Goal: Check status: Check status

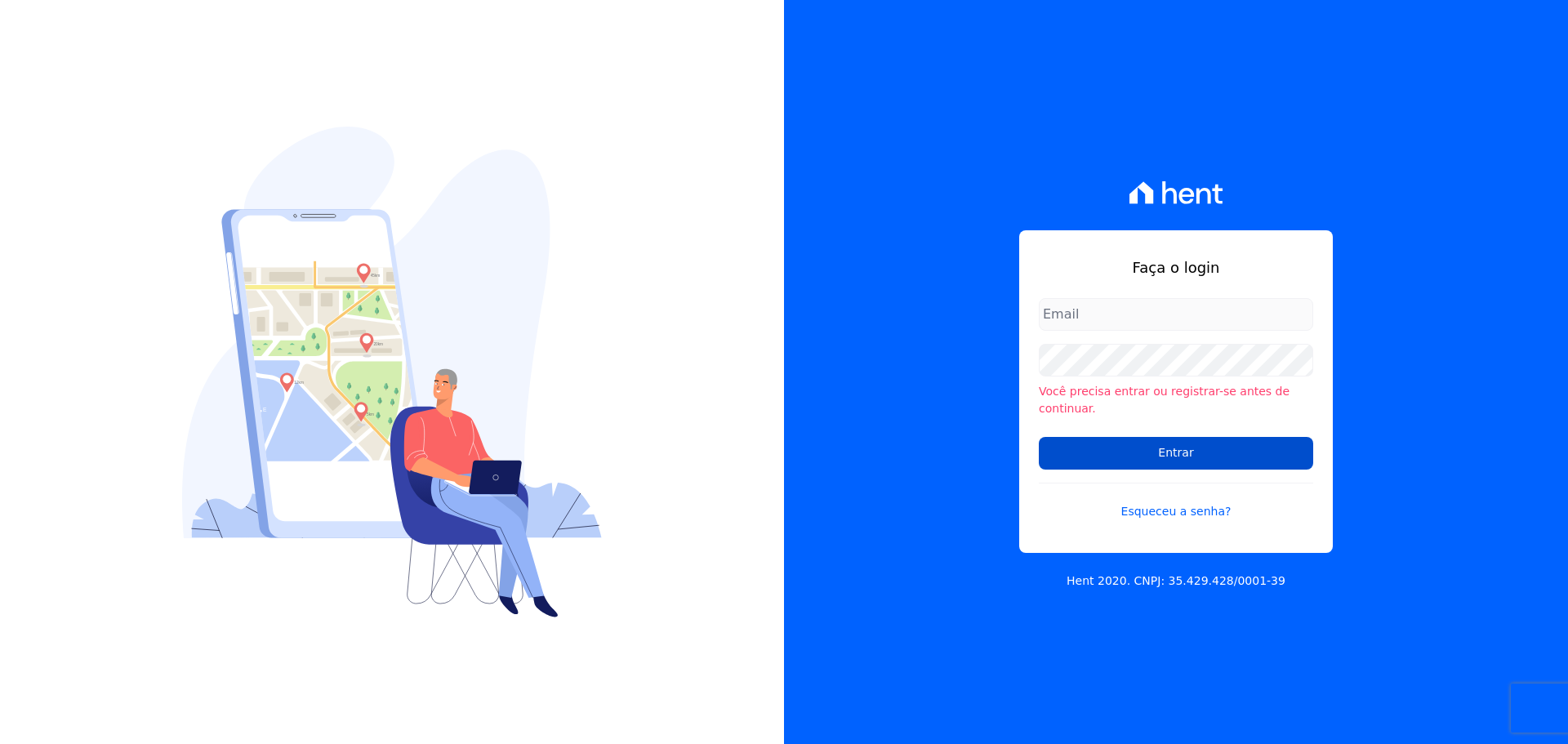
type input "vyviane.martinsgruporei@gmail.com"
click at [1122, 448] on input "Entrar" at bounding box center [1176, 452] width 274 height 32
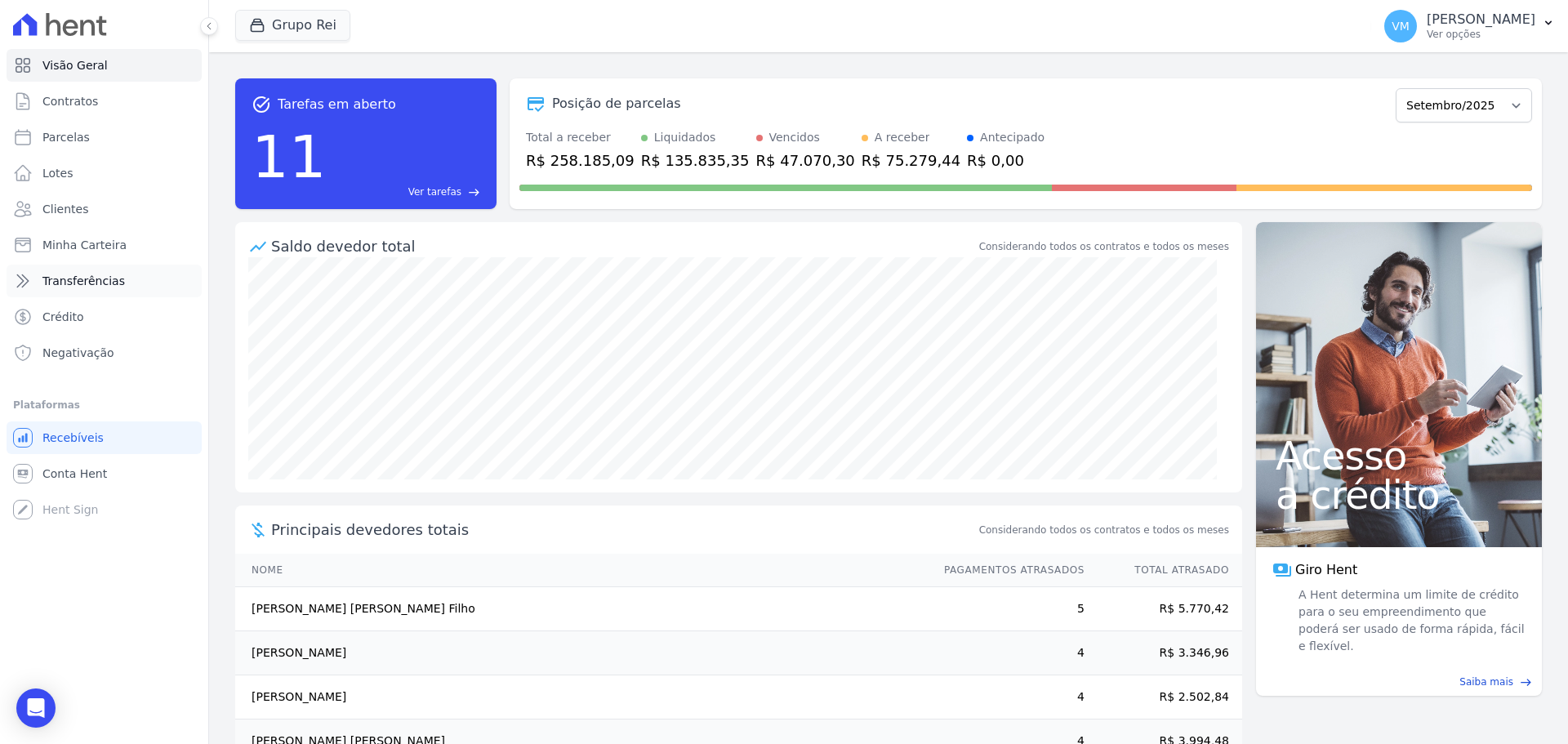
click at [103, 274] on span "Transferências" at bounding box center [84, 280] width 82 height 17
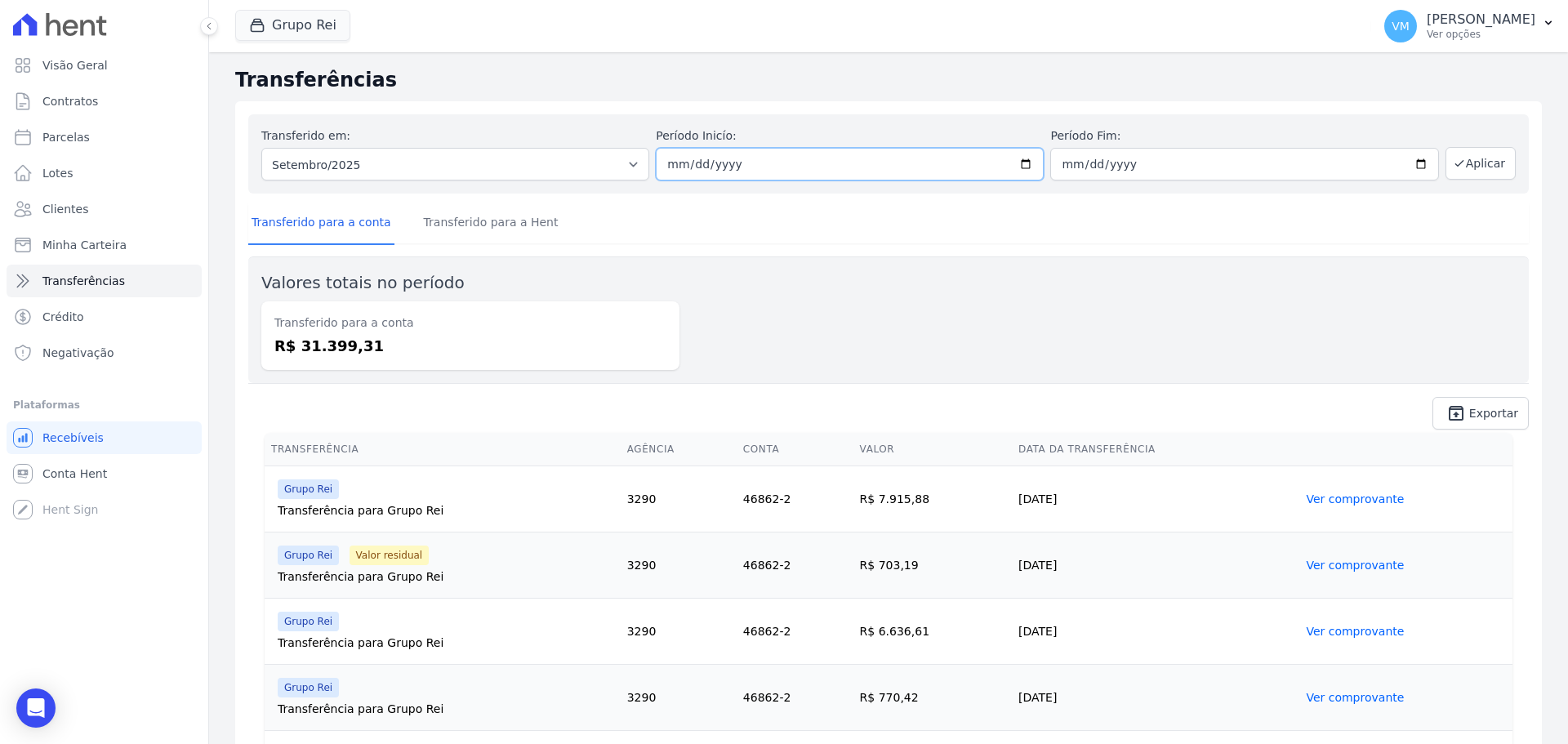
click at [741, 167] on input "[DATE]" at bounding box center [849, 163] width 388 height 32
click at [1014, 158] on input "[DATE]" at bounding box center [849, 163] width 388 height 32
type input "[DATE]"
click at [1221, 150] on input "[DATE]" at bounding box center [1244, 163] width 388 height 32
click at [1408, 166] on input "[DATE]" at bounding box center [1244, 163] width 388 height 32
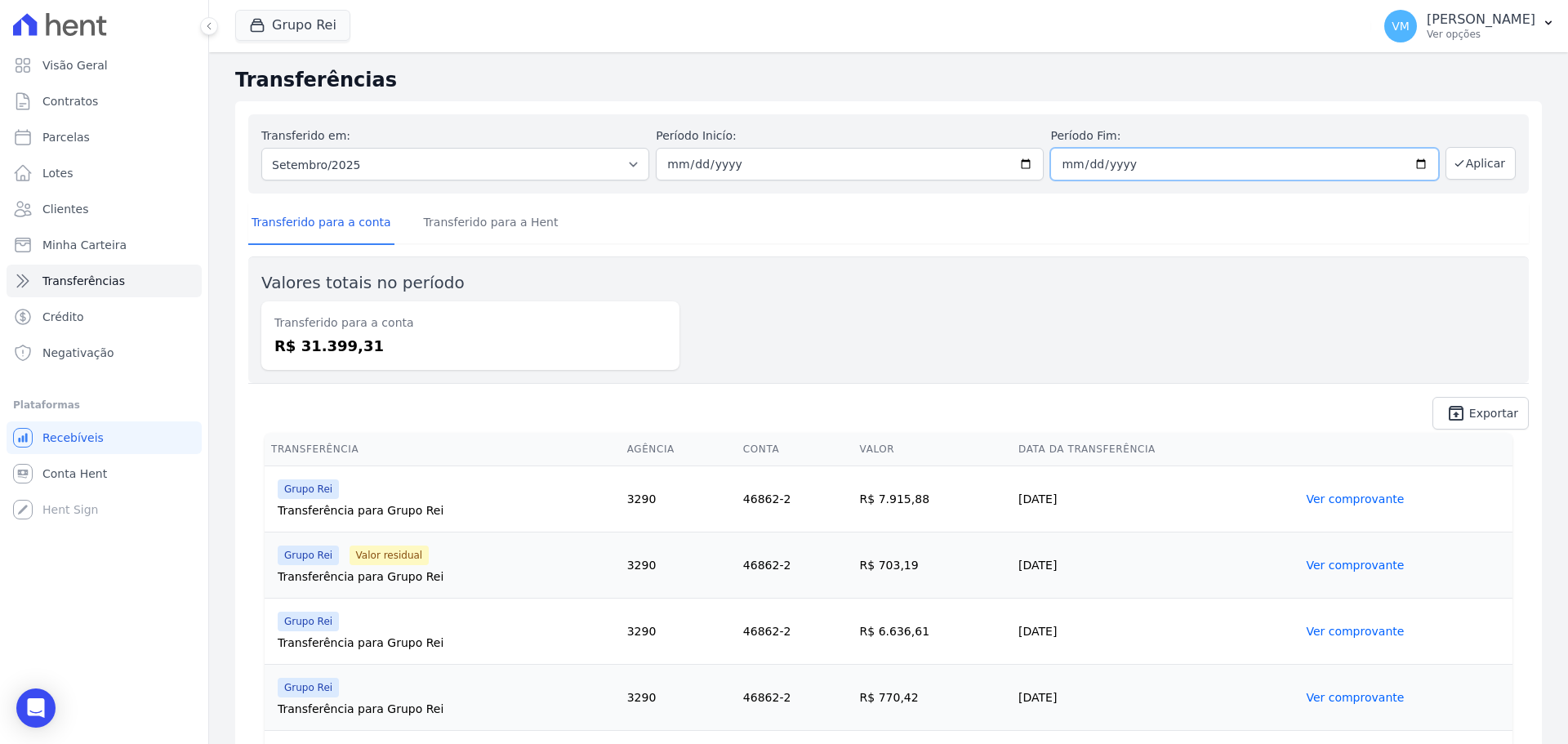
type input "[DATE]"
click at [1463, 162] on button "Aplicar" at bounding box center [1481, 162] width 70 height 32
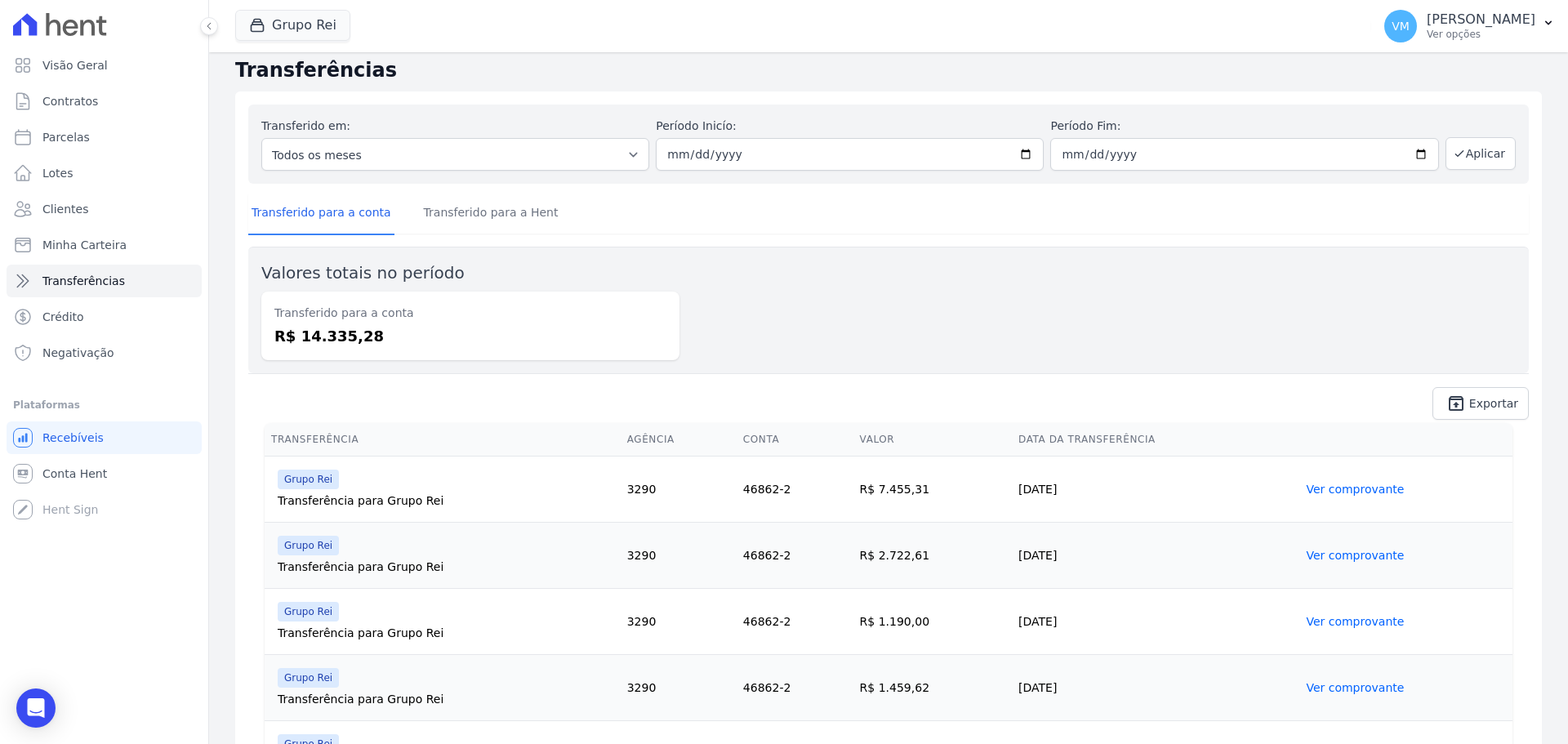
scroll to position [38, 0]
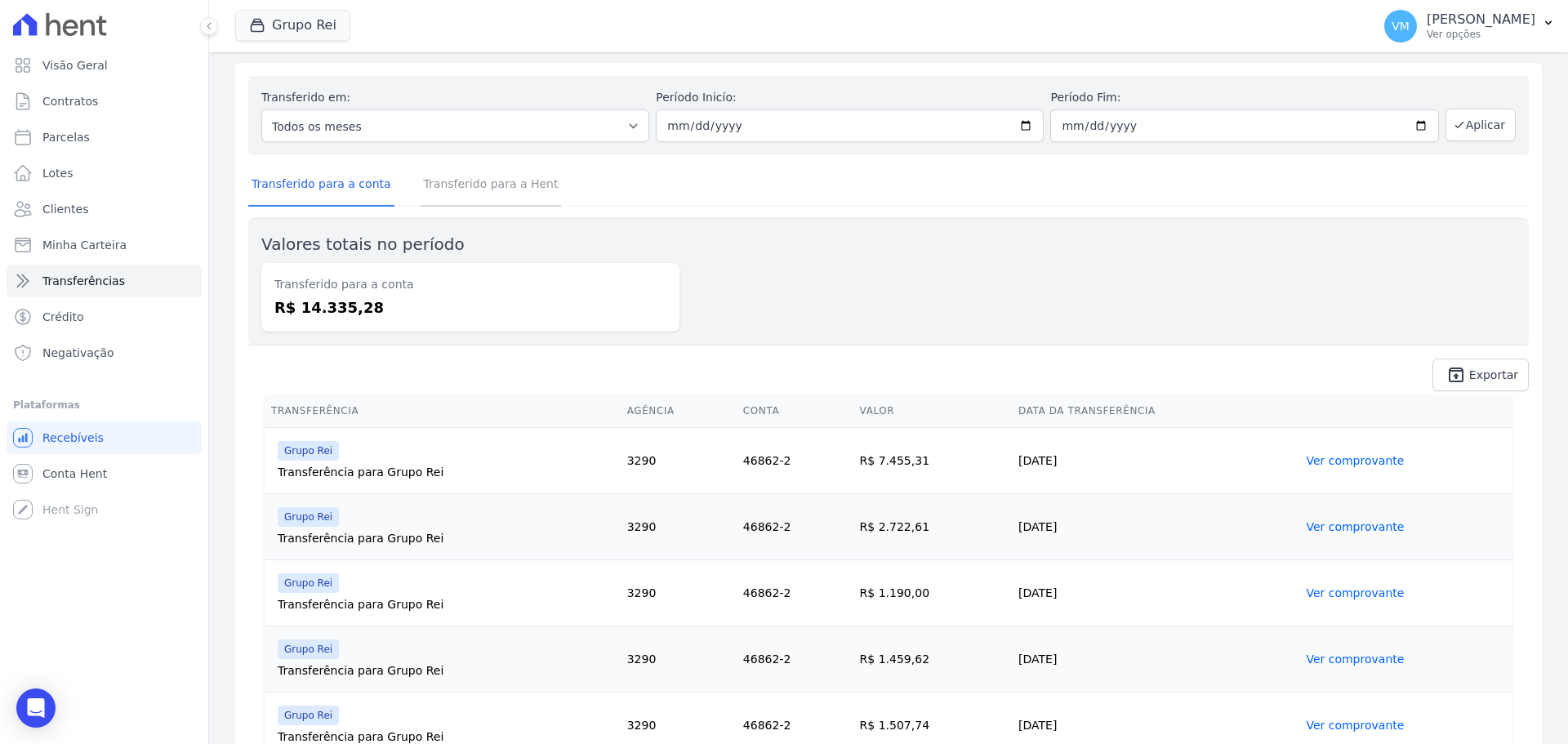
click at [495, 192] on link "Transferido para a Hent" at bounding box center [492, 185] width 141 height 43
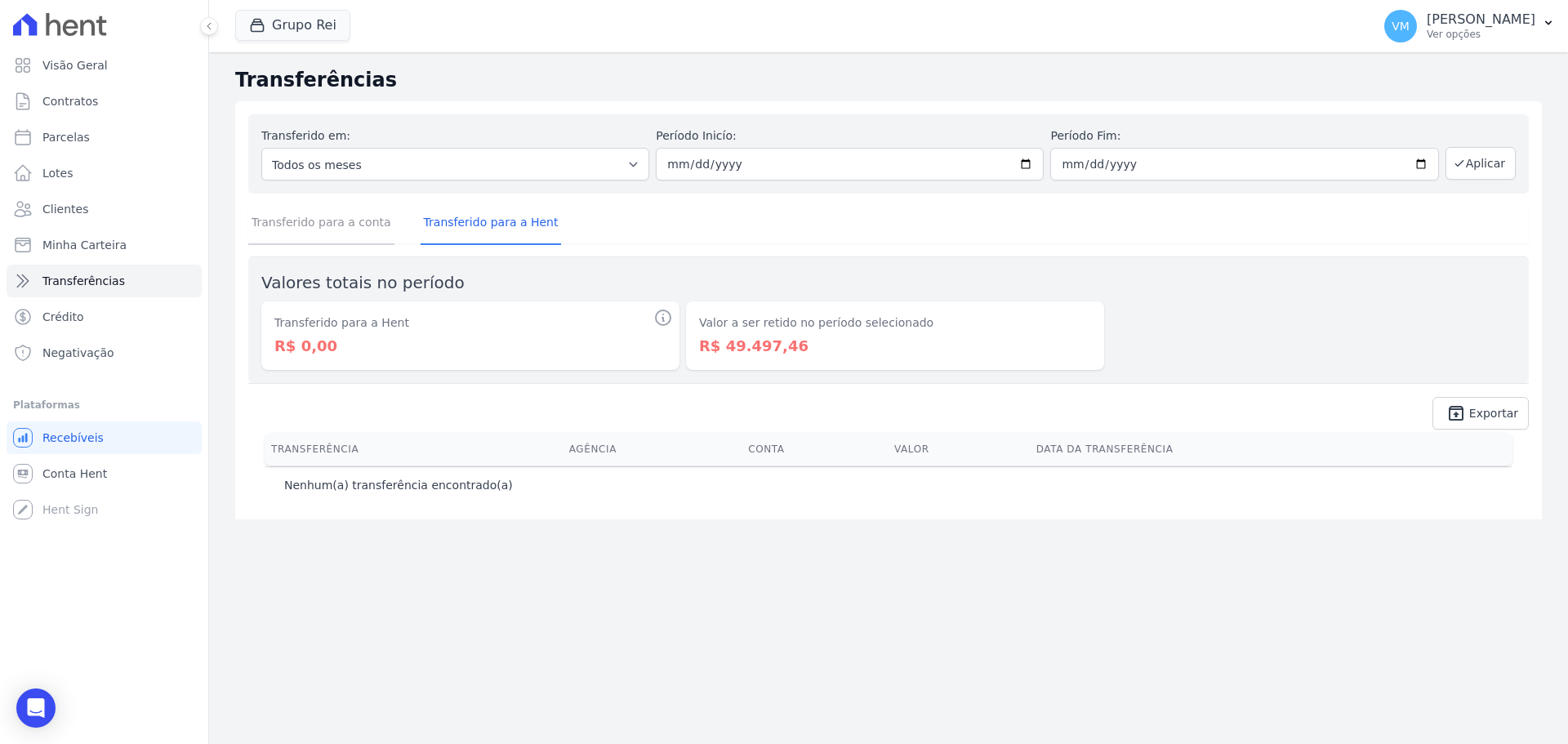
click at [326, 226] on link "Transferido para a conta" at bounding box center [320, 224] width 146 height 43
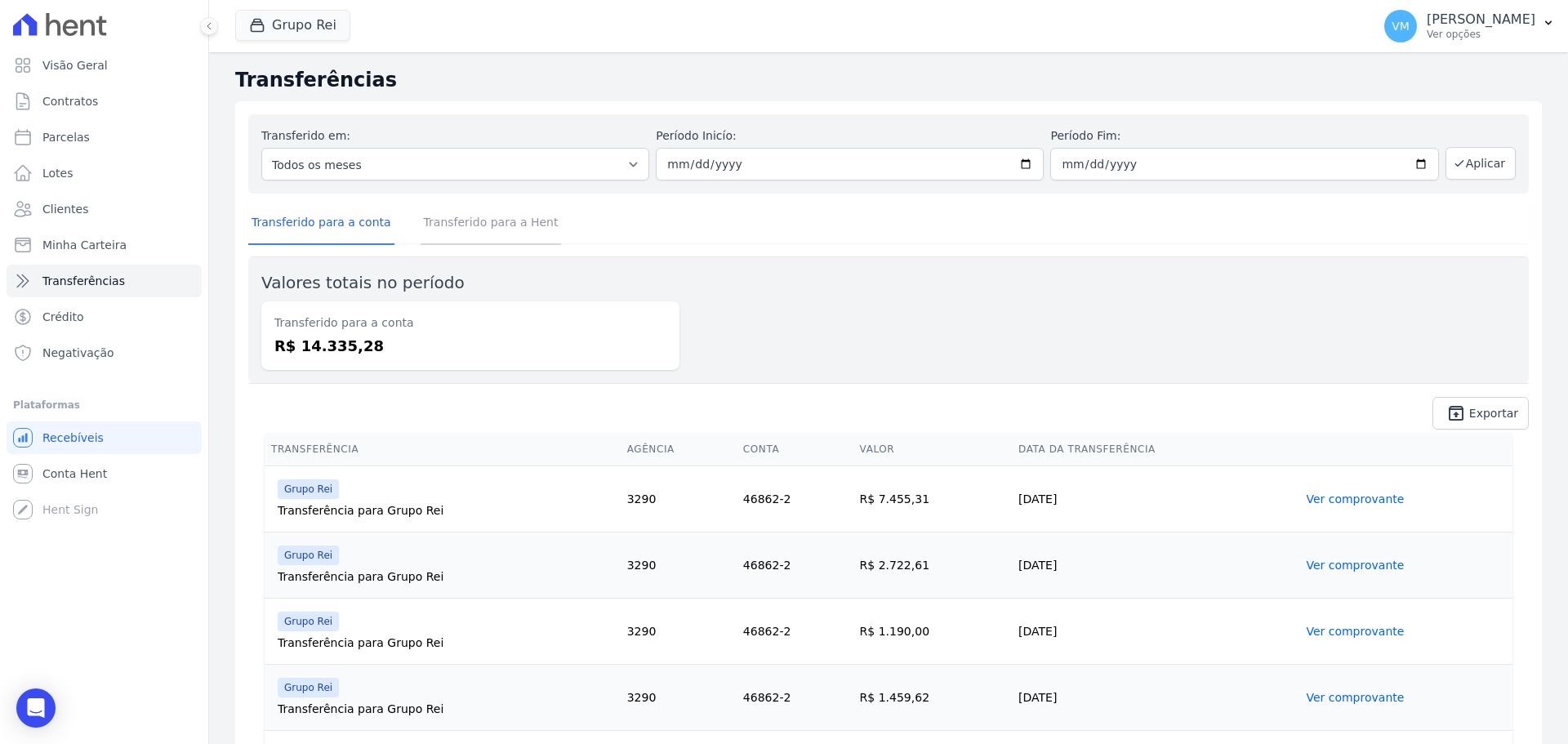
click at [457, 222] on link "Transferido para a Hent" at bounding box center [492, 224] width 141 height 43
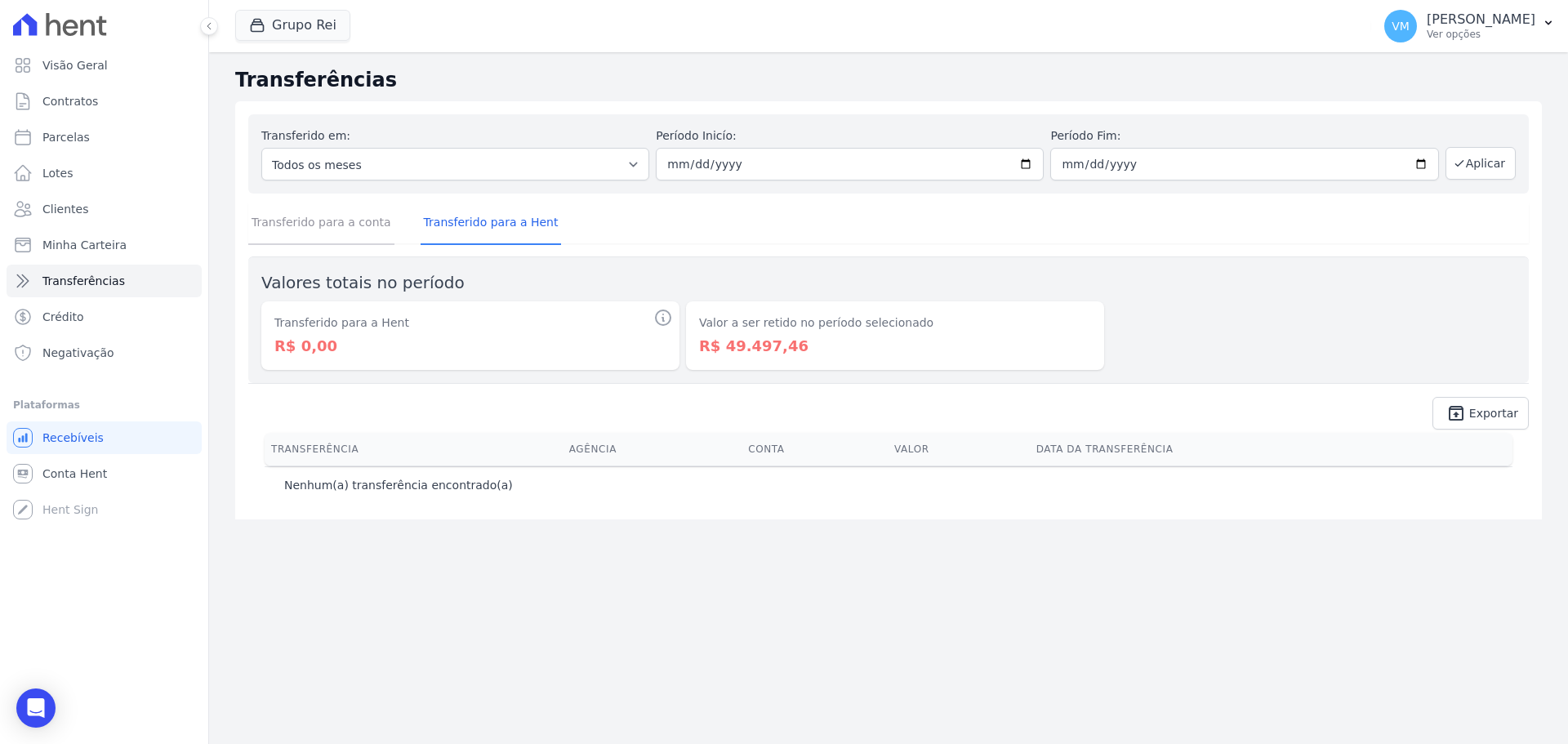
click at [339, 220] on link "Transferido para a conta" at bounding box center [320, 224] width 146 height 43
